Goal: Communication & Community: Answer question/provide support

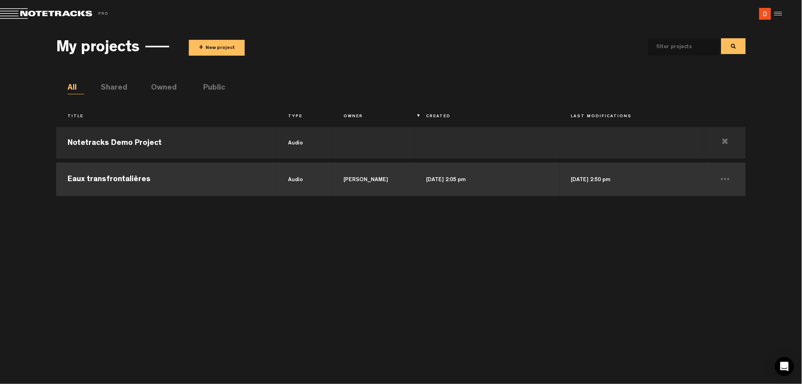
click at [135, 177] on td "Eaux transfrontalières" at bounding box center [166, 179] width 220 height 36
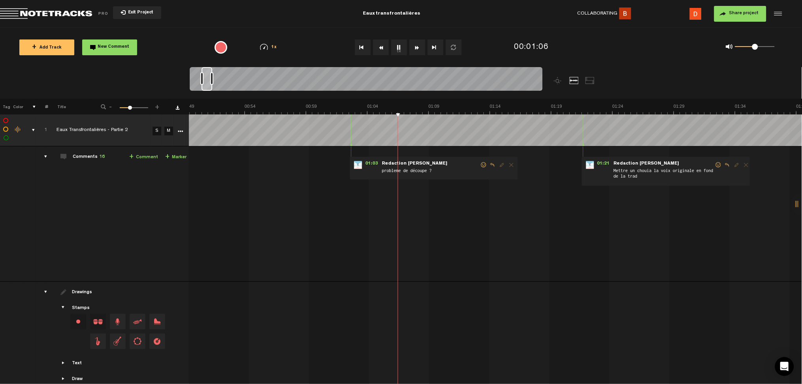
scroll to position [0, 618]
click at [714, 166] on span at bounding box center [718, 165] width 8 height 6
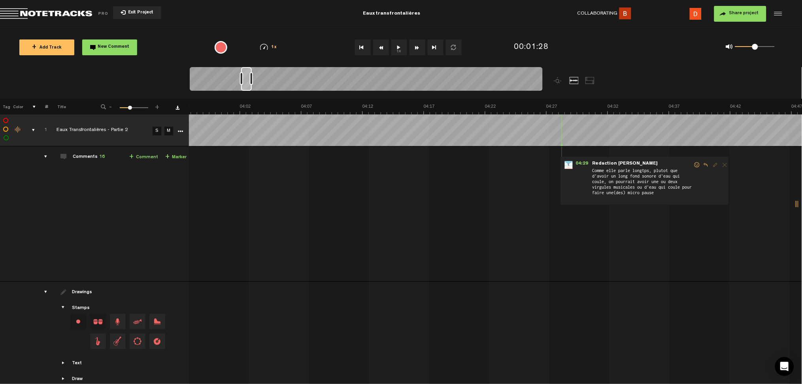
scroll to position [0, 2952]
drag, startPoint x: 700, startPoint y: 169, endPoint x: 704, endPoint y: 175, distance: 6.5
drag, startPoint x: 704, startPoint y: 175, endPoint x: 715, endPoint y: 181, distance: 12.1
click at [715, 181] on div "04:29 - • Redaction [PERSON_NAME]: "Comme elle parle longtps, plutot que d'avoi…" at bounding box center [644, 181] width 168 height 48
click at [701, 165] on span "Reply to comment" at bounding box center [705, 165] width 9 height 6
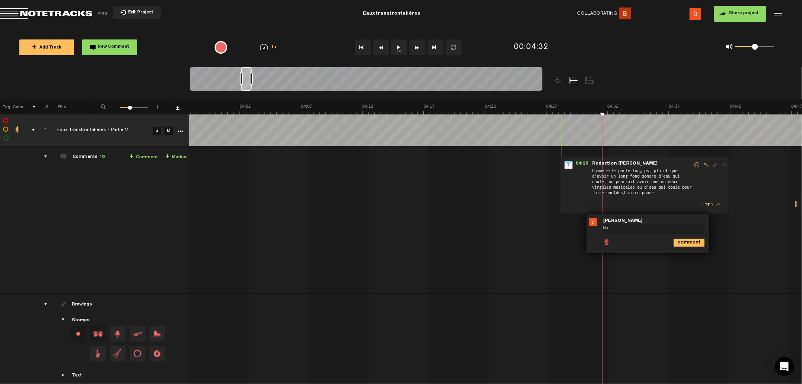
type textarea "N"
type textarea "Bonne idée. C'est un passage difficile..."
click at [683, 242] on icon "comment" at bounding box center [689, 243] width 31 height 8
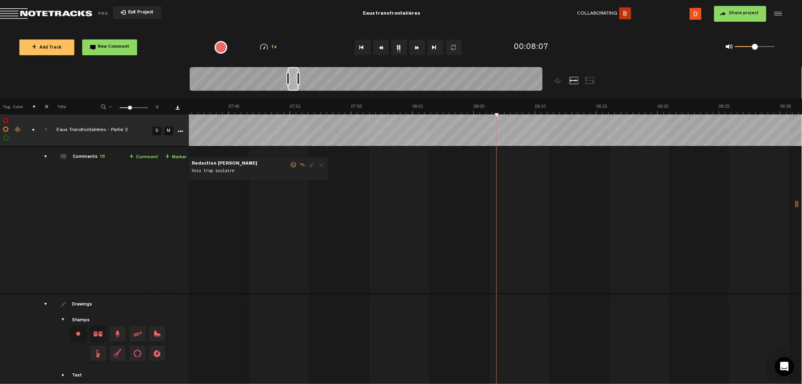
scroll to position [0, 5720]
click at [297, 165] on span "Reply to comment" at bounding box center [301, 165] width 9 height 6
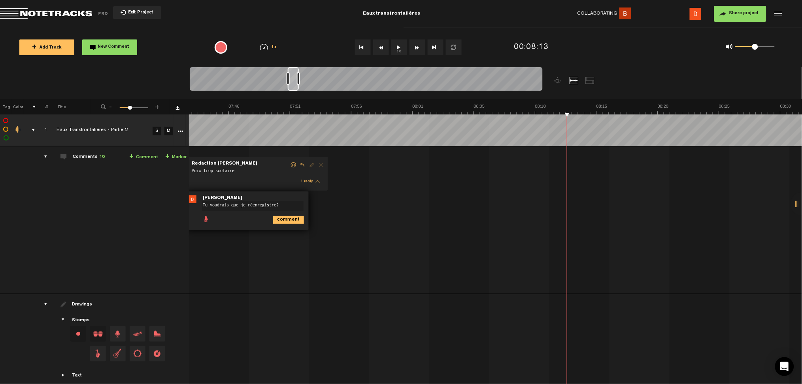
type textarea "Tu voudrais que je réenregistre?"
click at [279, 222] on icon "comment" at bounding box center [288, 220] width 31 height 8
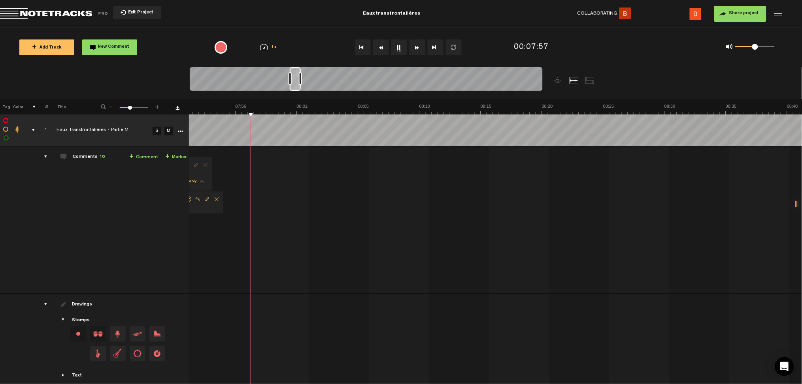
scroll to position [0, 5836]
click at [397, 53] on button "1x" at bounding box center [399, 48] width 16 height 16
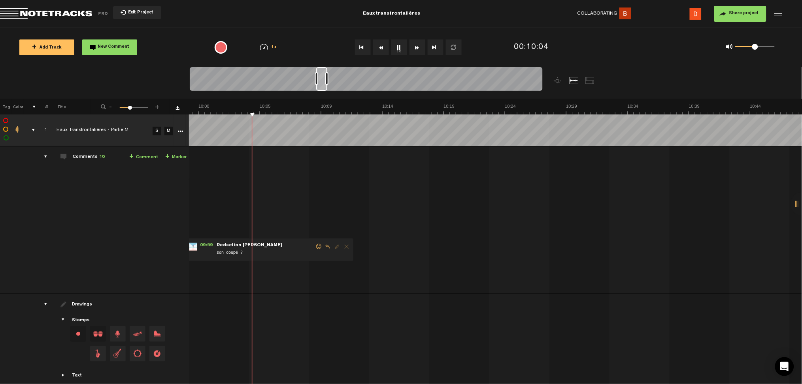
scroll to position [0, 7404]
click at [397, 45] on button "1x" at bounding box center [399, 48] width 16 height 16
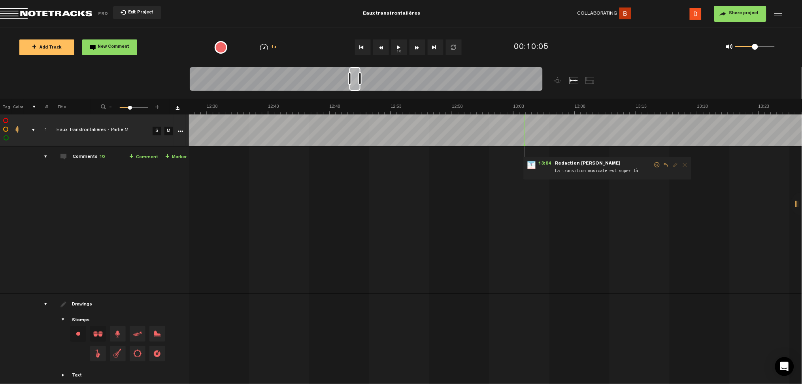
scroll to position [0, 9357]
click at [397, 45] on button "1x" at bounding box center [399, 48] width 16 height 16
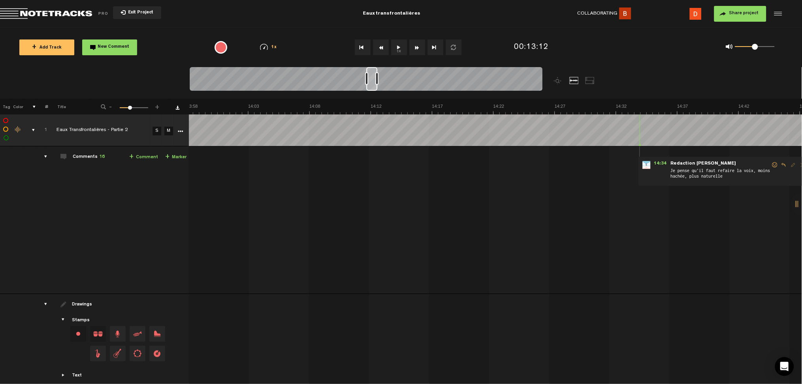
scroll to position [0, 10404]
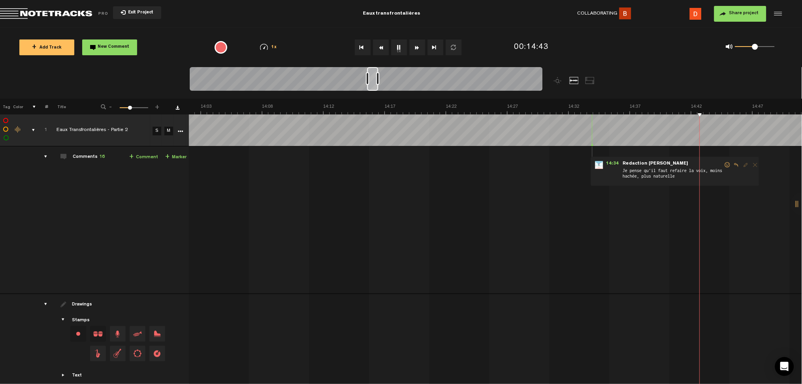
click at [395, 49] on button "1x" at bounding box center [399, 48] width 16 height 16
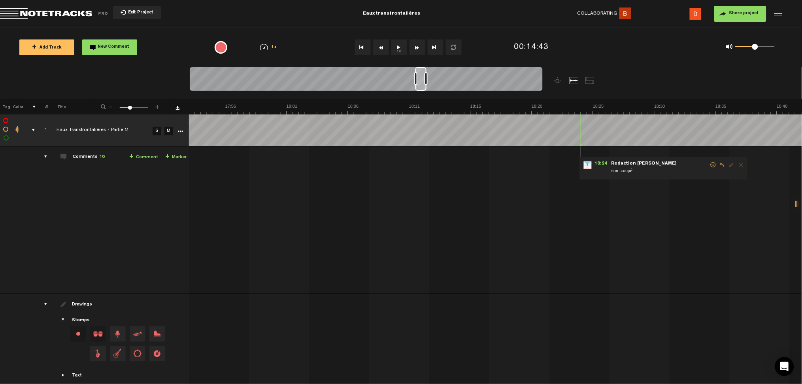
scroll to position [0, 13259]
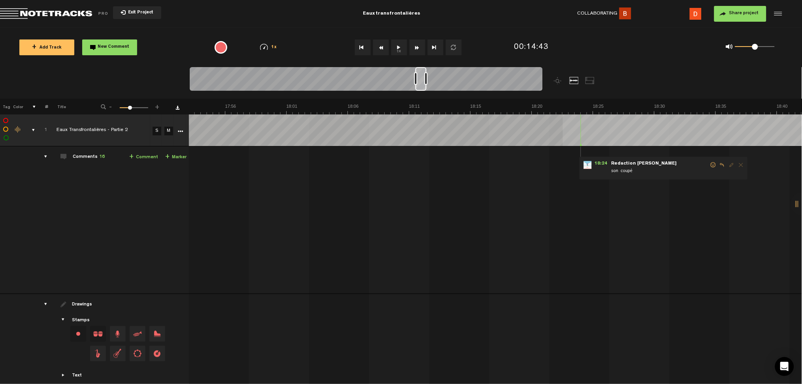
drag, startPoint x: 696, startPoint y: 219, endPoint x: 555, endPoint y: 151, distance: 156.5
click at [555, 151] on td "1 Eaux Transfrontalières - Partie 2 S M Eaux Transfrontalières - Partie 2 by …" at bounding box center [495, 221] width 613 height 148
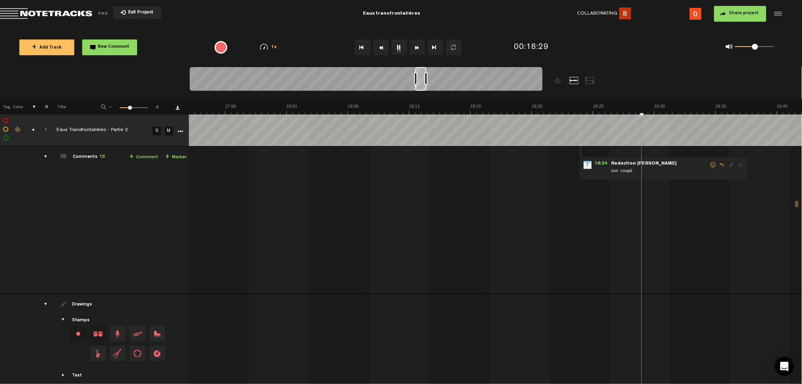
click at [400, 45] on button "1x" at bounding box center [399, 48] width 16 height 16
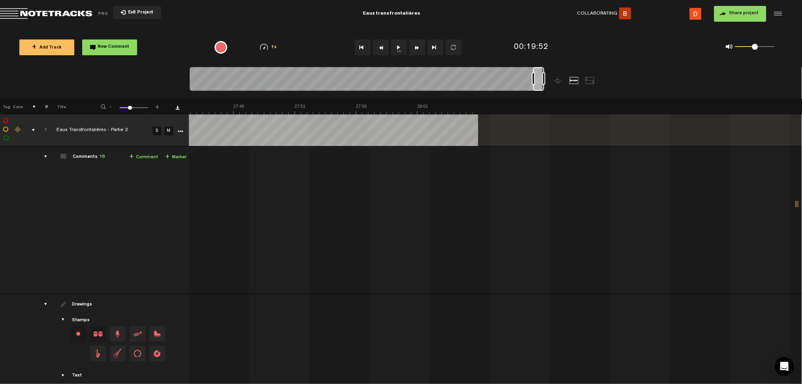
scroll to position [0, 20638]
